Goal: Navigation & Orientation: Find specific page/section

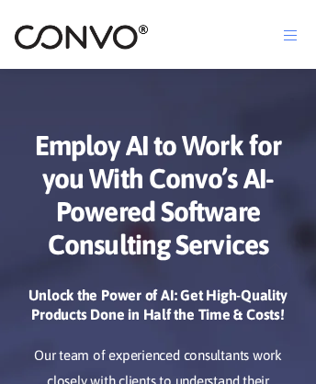
scroll to position [9192, 0]
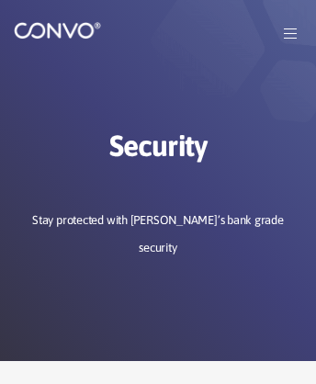
scroll to position [2123, 0]
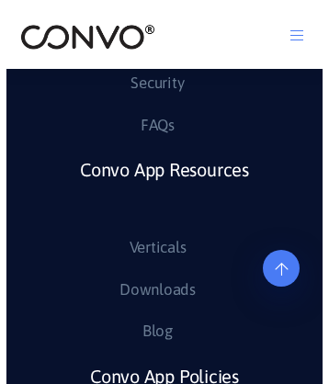
scroll to position [3074, 0]
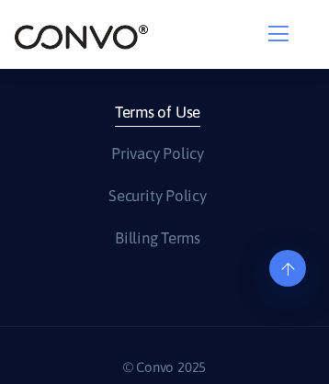
click at [156, 98] on link "Terms of Use" at bounding box center [157, 112] width 85 height 29
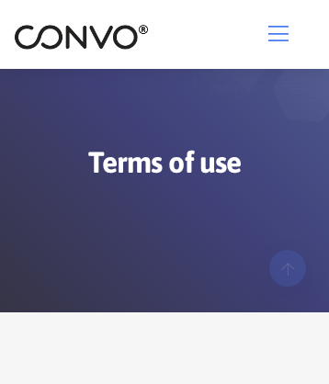
scroll to position [254, 0]
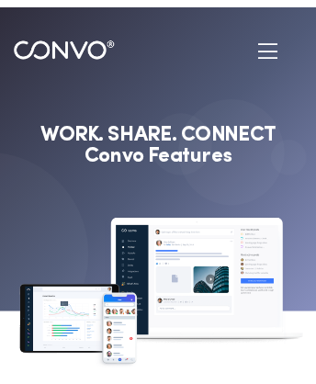
scroll to position [11053, 0]
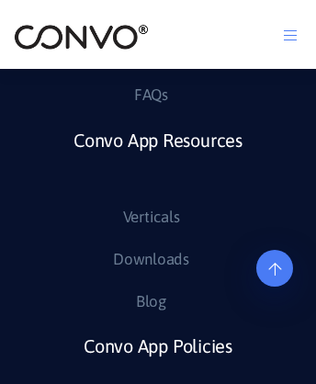
click at [157, 343] on link "Convo App Policies" at bounding box center [158, 369] width 149 height 80
